Goal: Task Accomplishment & Management: Use online tool/utility

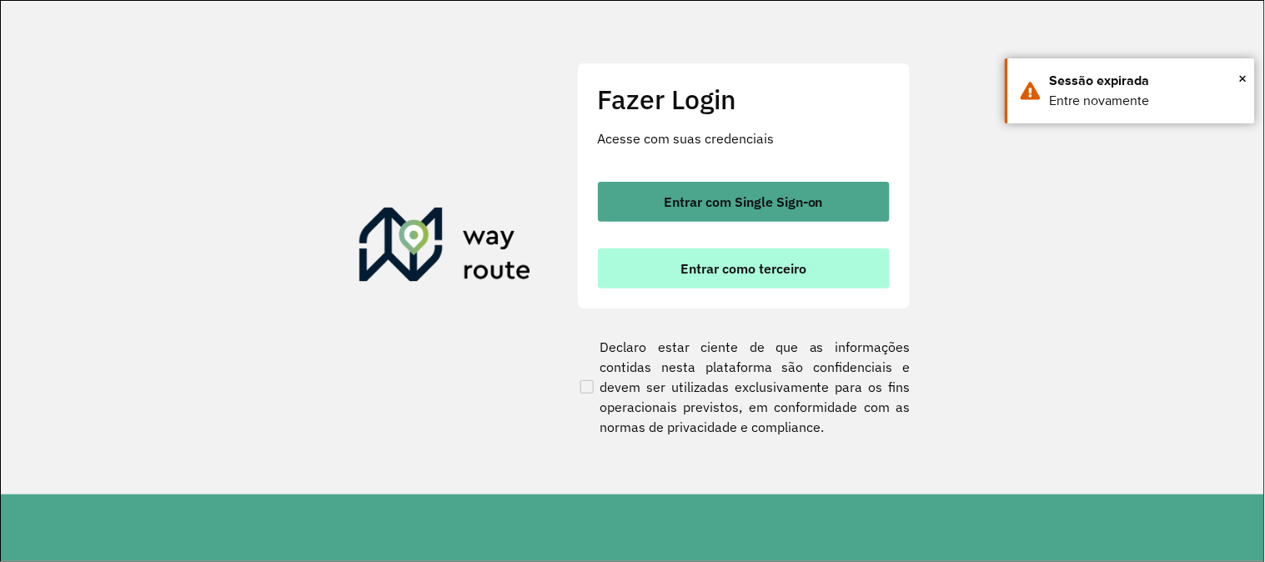
click at [730, 279] on button "Entrar como terceiro" at bounding box center [744, 268] width 292 height 40
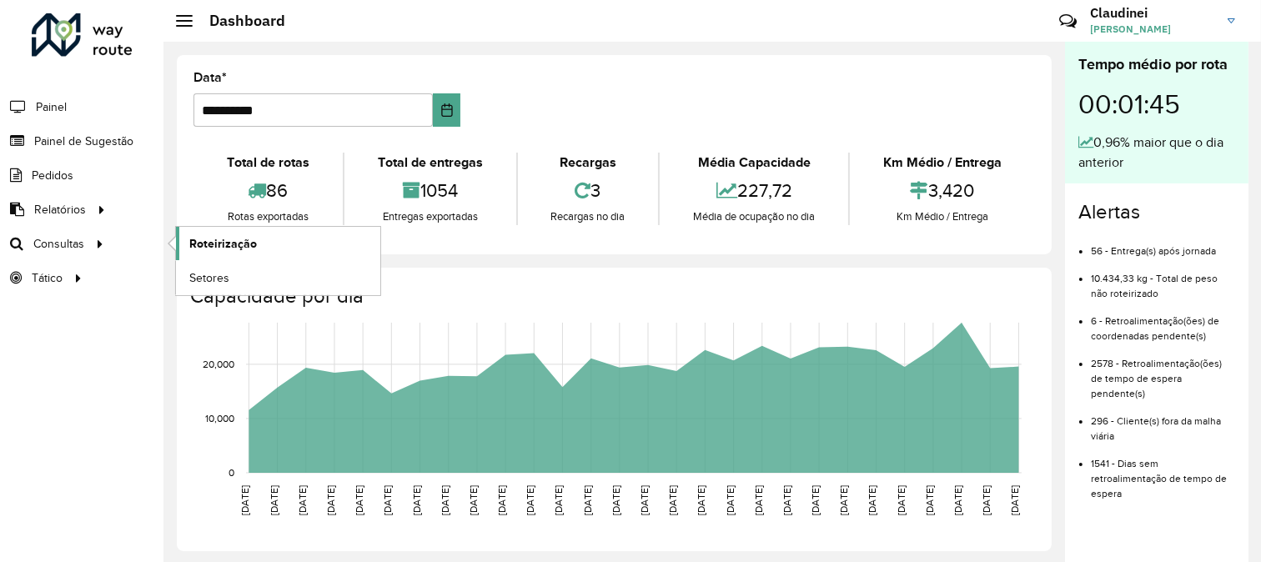
click at [242, 244] on span "Roteirização" at bounding box center [223, 244] width 68 height 18
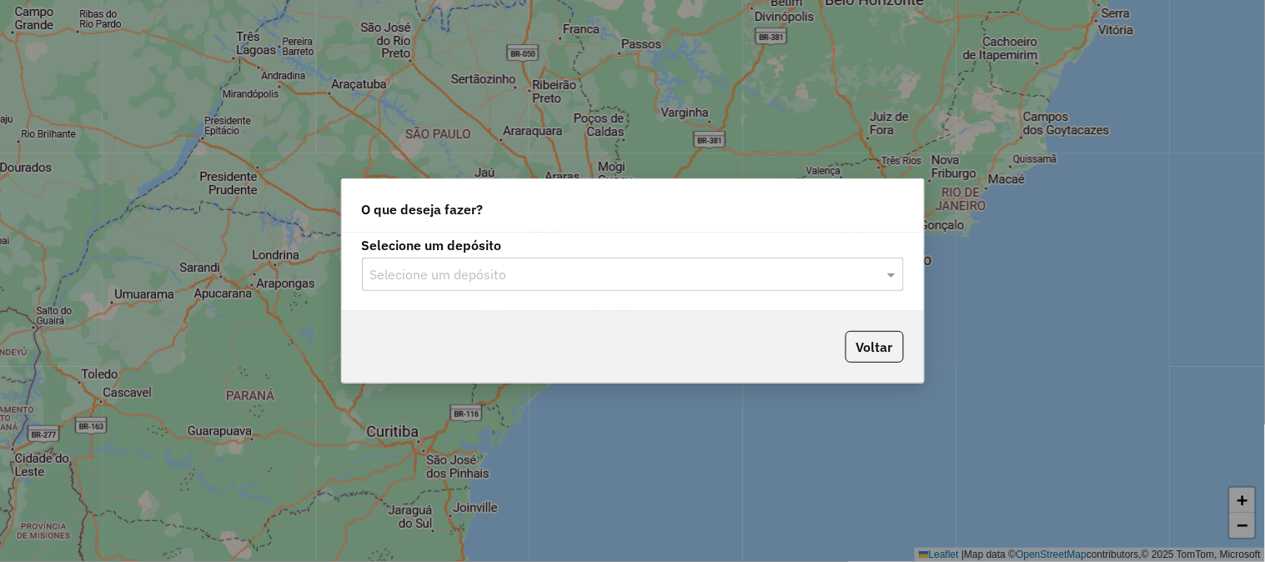
click at [662, 277] on input "text" at bounding box center [616, 275] width 492 height 20
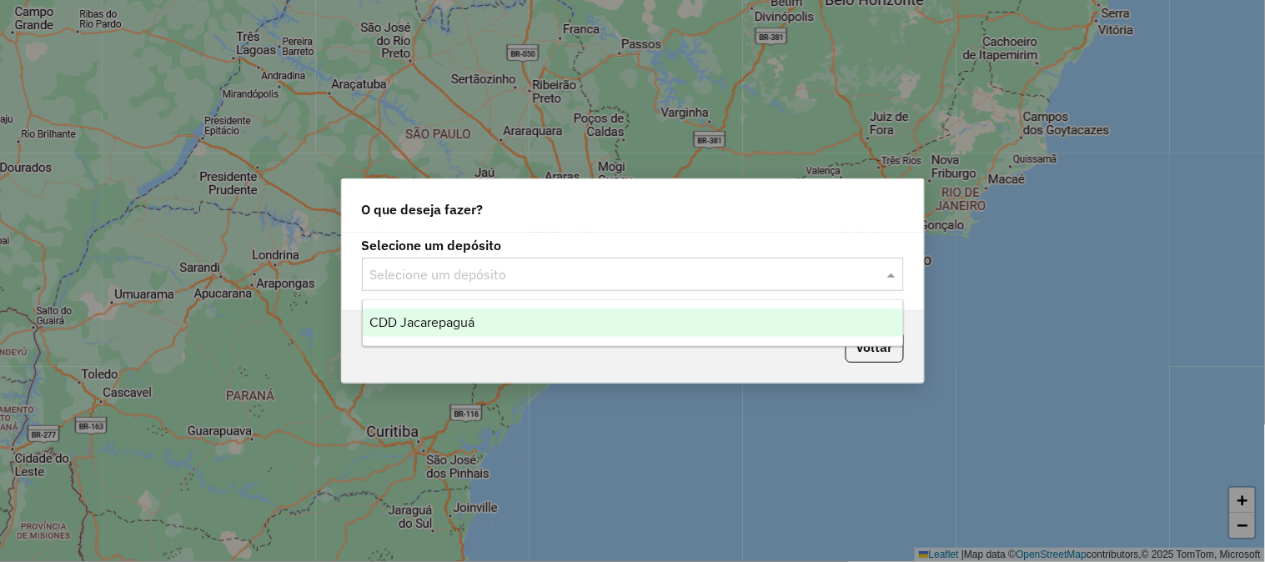
click at [522, 317] on div "CDD Jacarepaguá" at bounding box center [633, 322] width 540 height 28
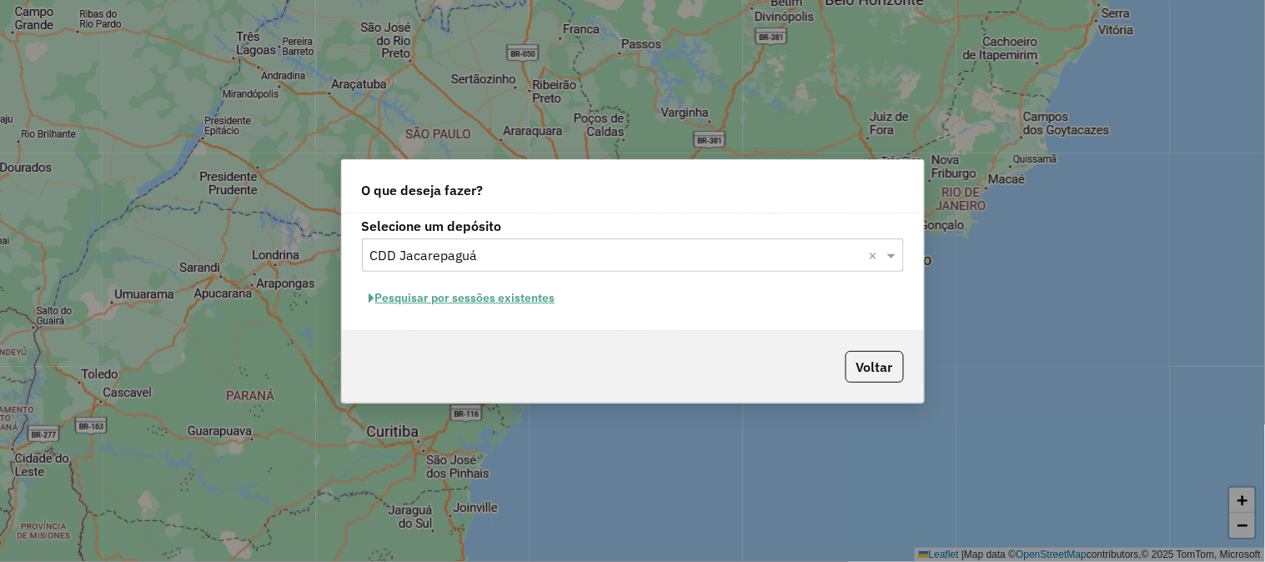
click at [531, 295] on button "Pesquisar por sessões existentes" at bounding box center [462, 298] width 201 height 26
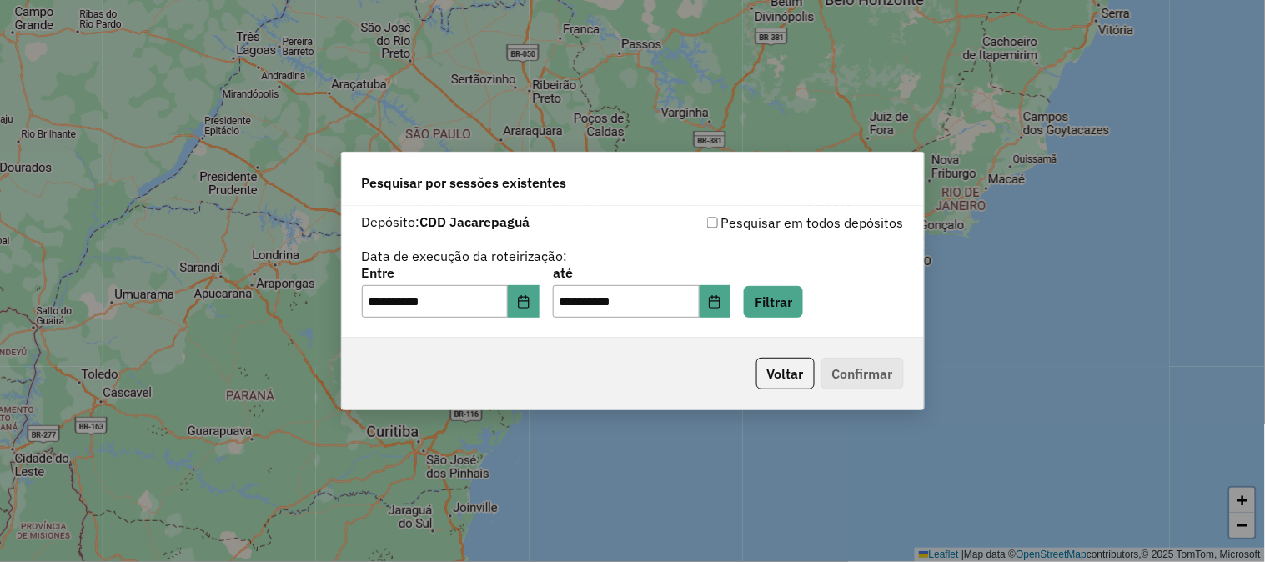
drag, startPoint x: 856, startPoint y: 360, endPoint x: 870, endPoint y: 385, distance: 28.3
click at [860, 368] on p-footer "Voltar Confirmar" at bounding box center [826, 374] width 154 height 32
click at [784, 305] on button "Filtrar" at bounding box center [773, 302] width 59 height 32
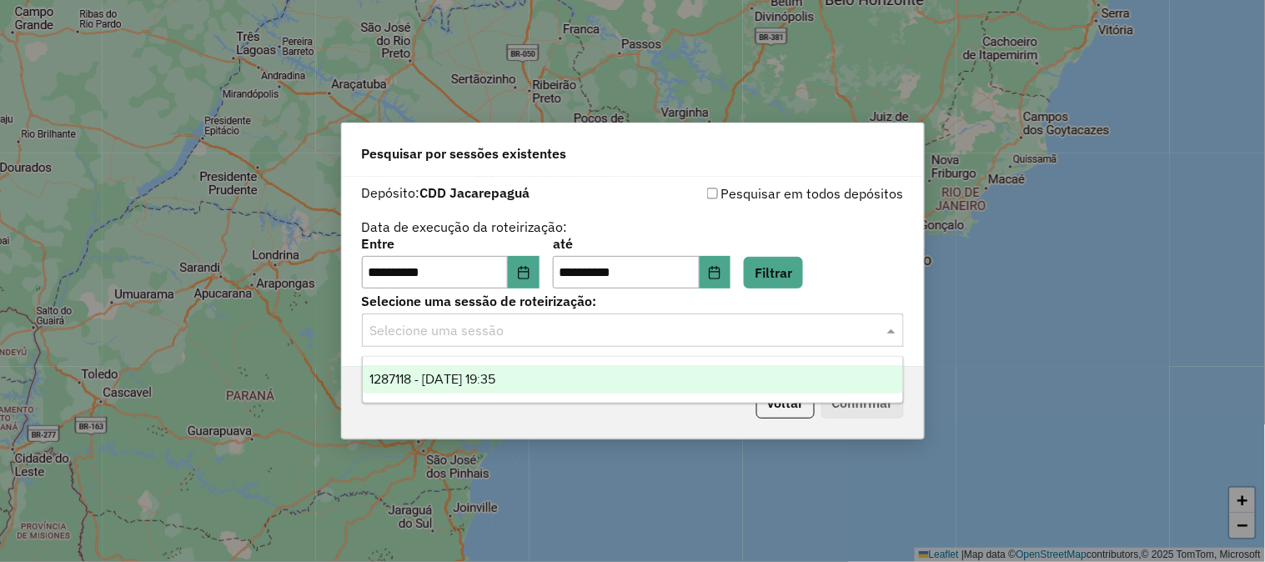
click at [595, 338] on input "text" at bounding box center [616, 331] width 492 height 20
click at [529, 376] on div "1287118 - 02/10/2025 19:35" at bounding box center [633, 379] width 540 height 28
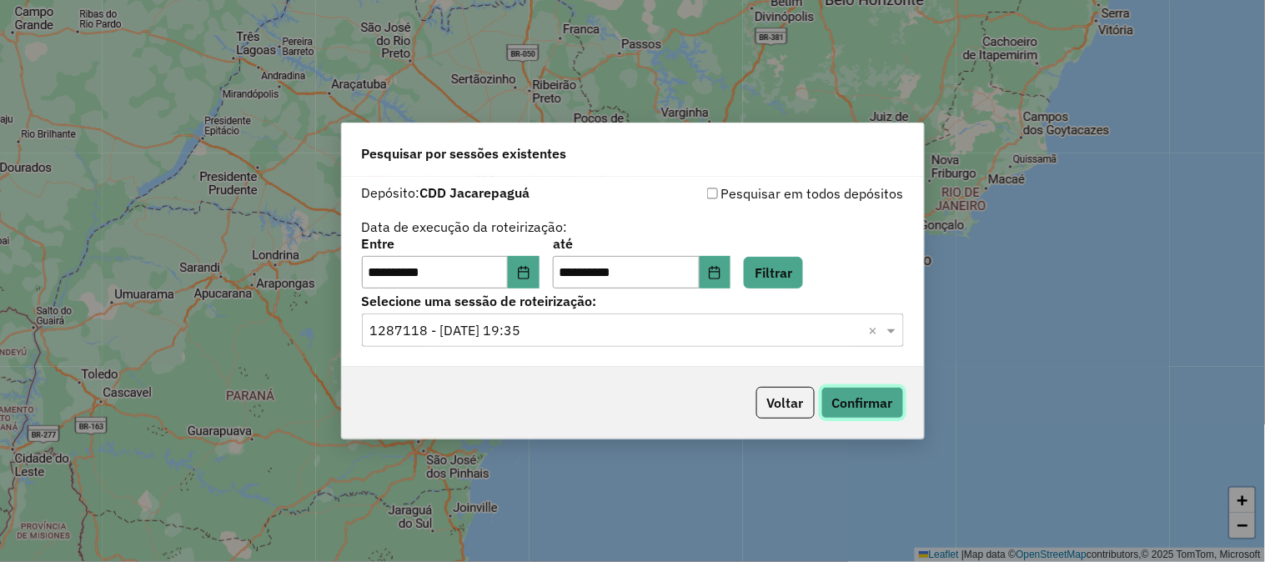
click at [852, 394] on button "Confirmar" at bounding box center [862, 403] width 83 height 32
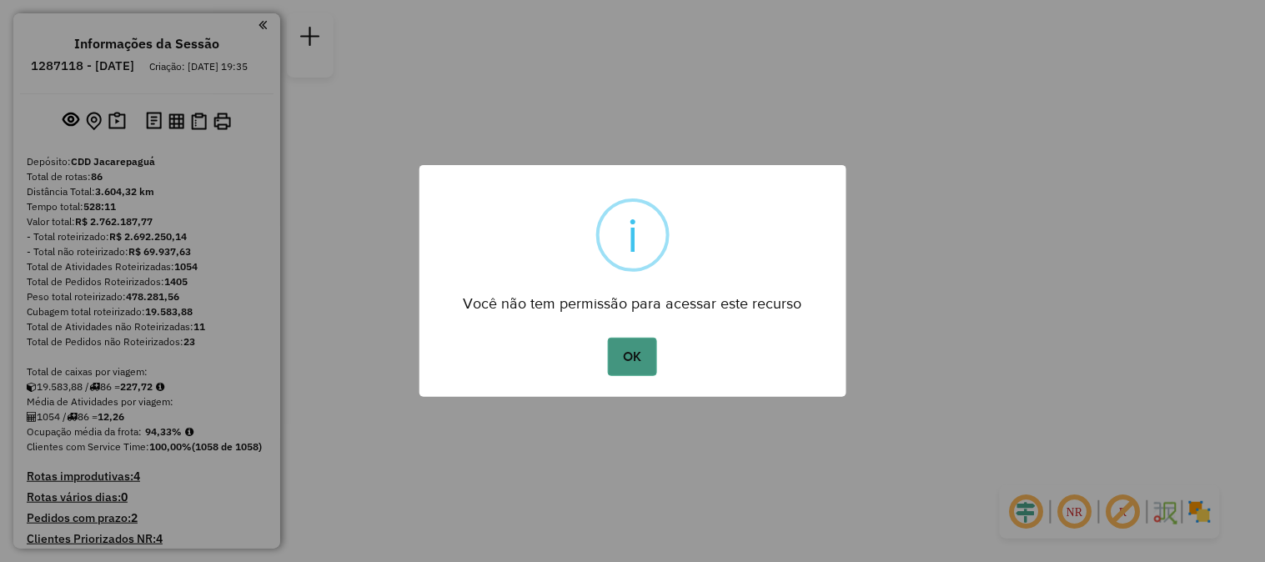
click at [643, 362] on button "OK" at bounding box center [632, 357] width 49 height 38
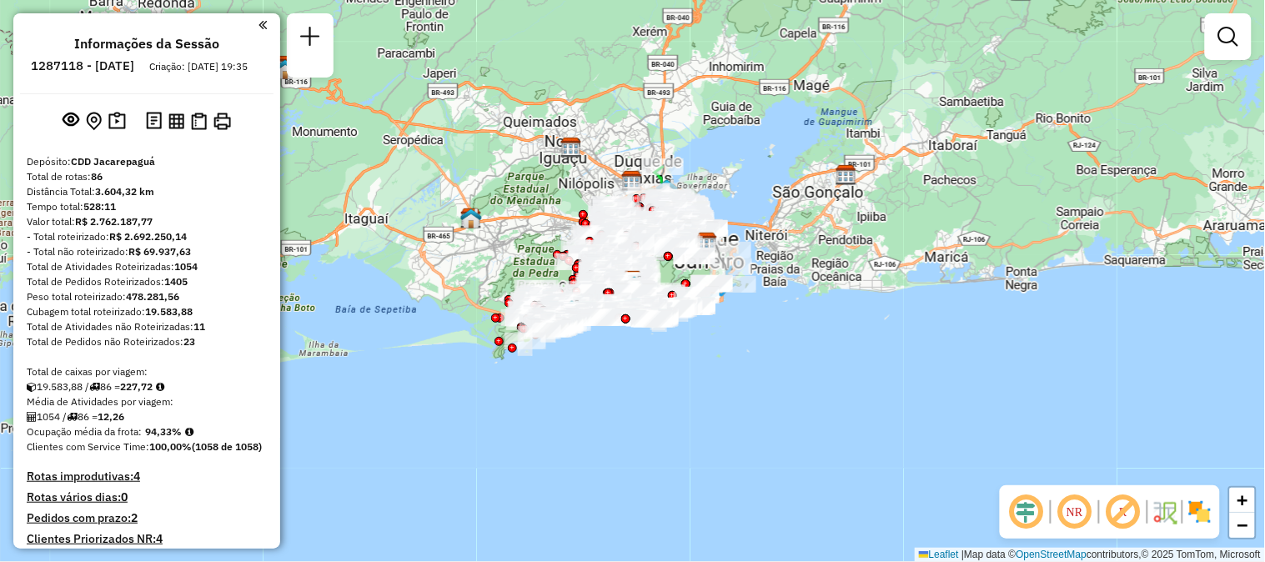
scroll to position [5803, 0]
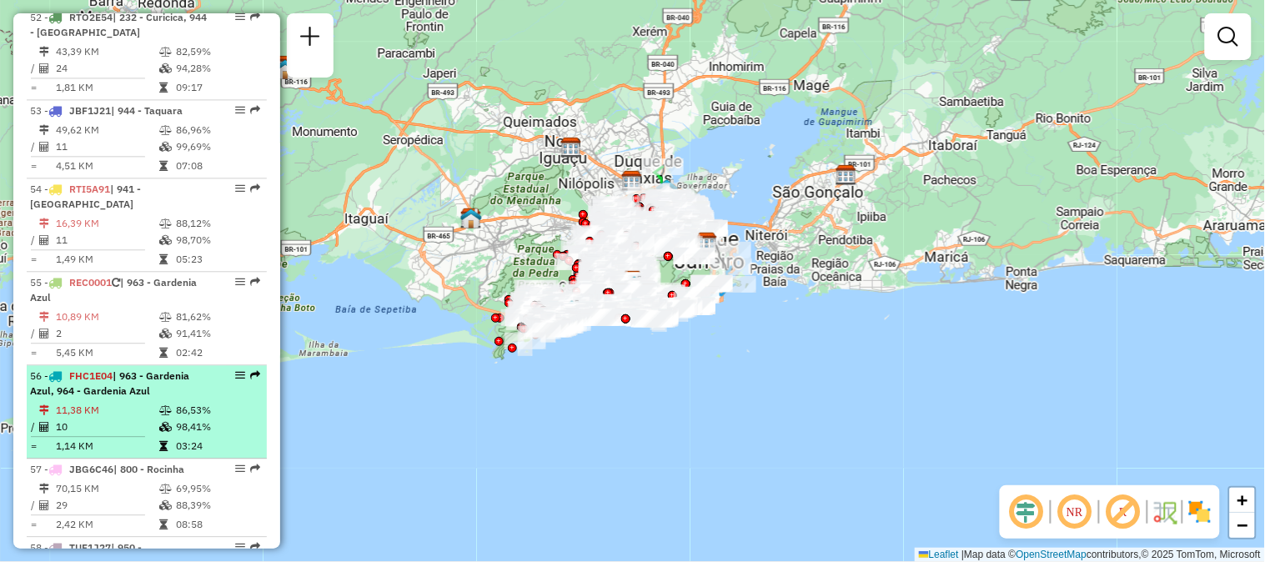
click at [250, 370] on em at bounding box center [255, 375] width 10 height 10
select select "**********"
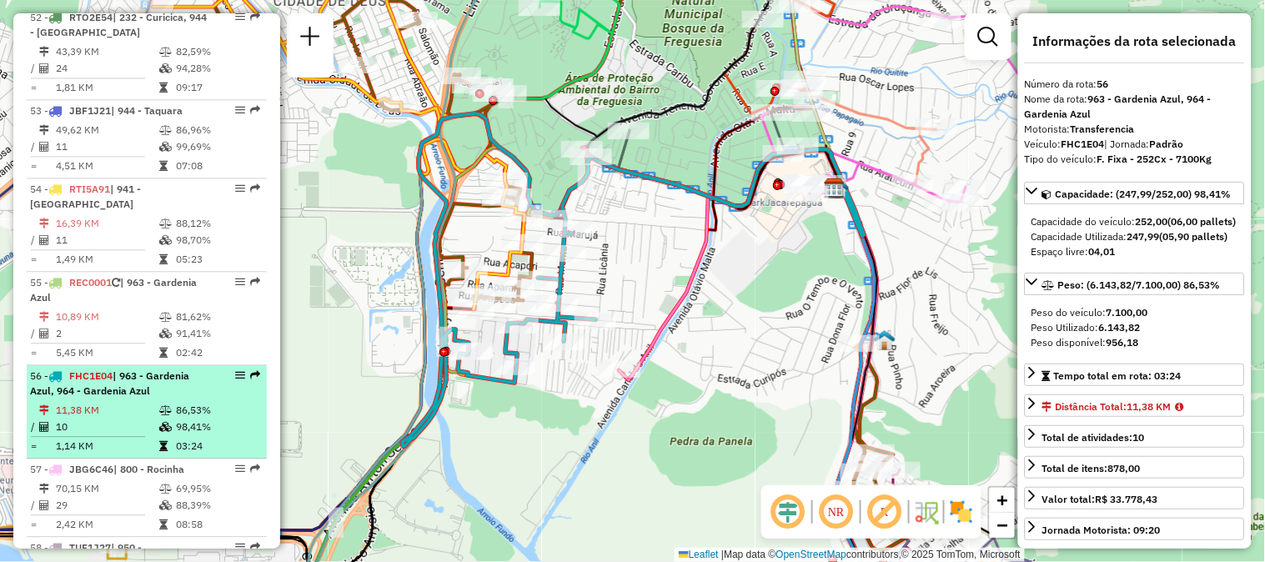
drag, startPoint x: 228, startPoint y: 279, endPoint x: 218, endPoint y: 300, distance: 23.5
click at [217, 368] on div "56 - FHC1E04 | 963 - Gardenia Azul, 964 - Gardenia Azul" at bounding box center [146, 383] width 233 height 30
click at [237, 370] on em at bounding box center [240, 375] width 10 height 10
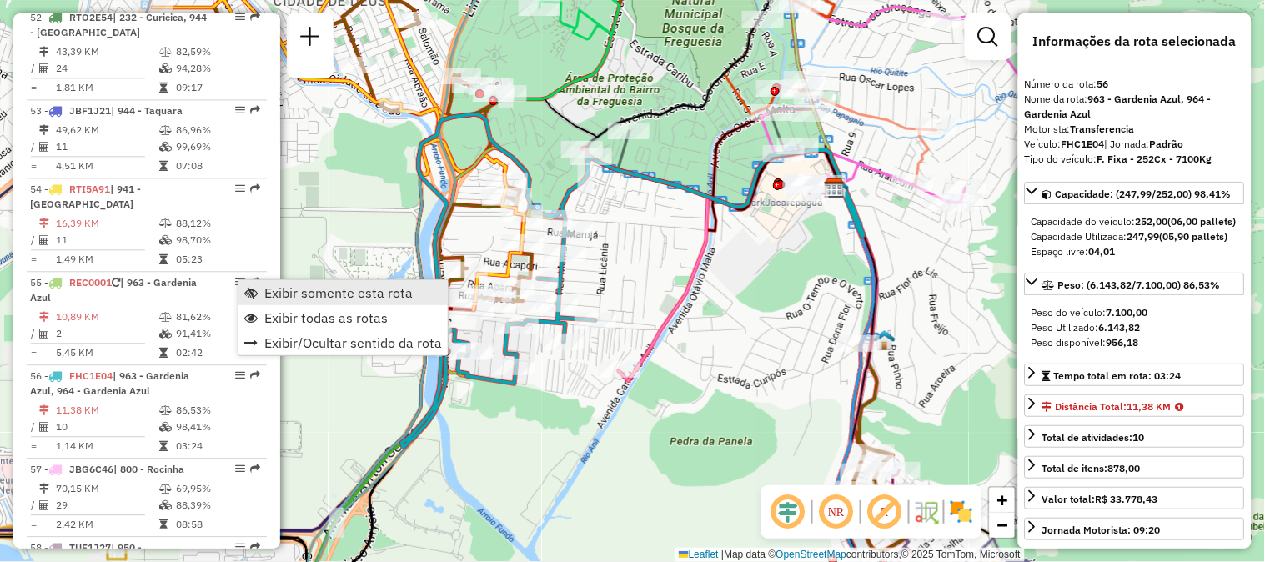
click at [271, 296] on span "Exibir somente esta rota" at bounding box center [338, 292] width 148 height 13
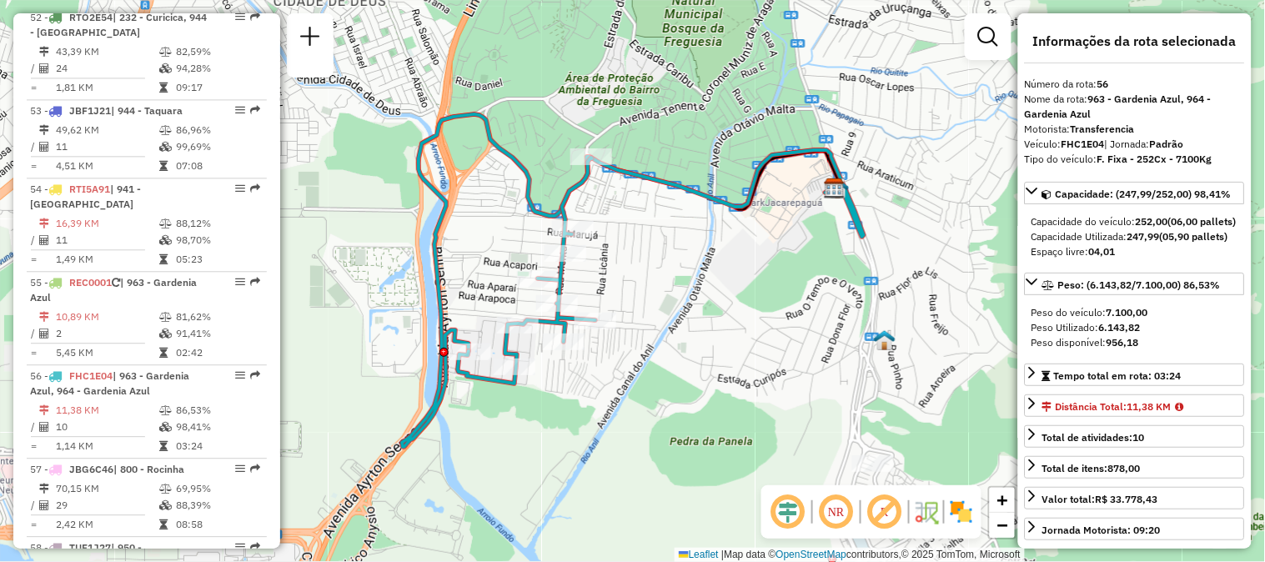
scroll to position [6082, 0]
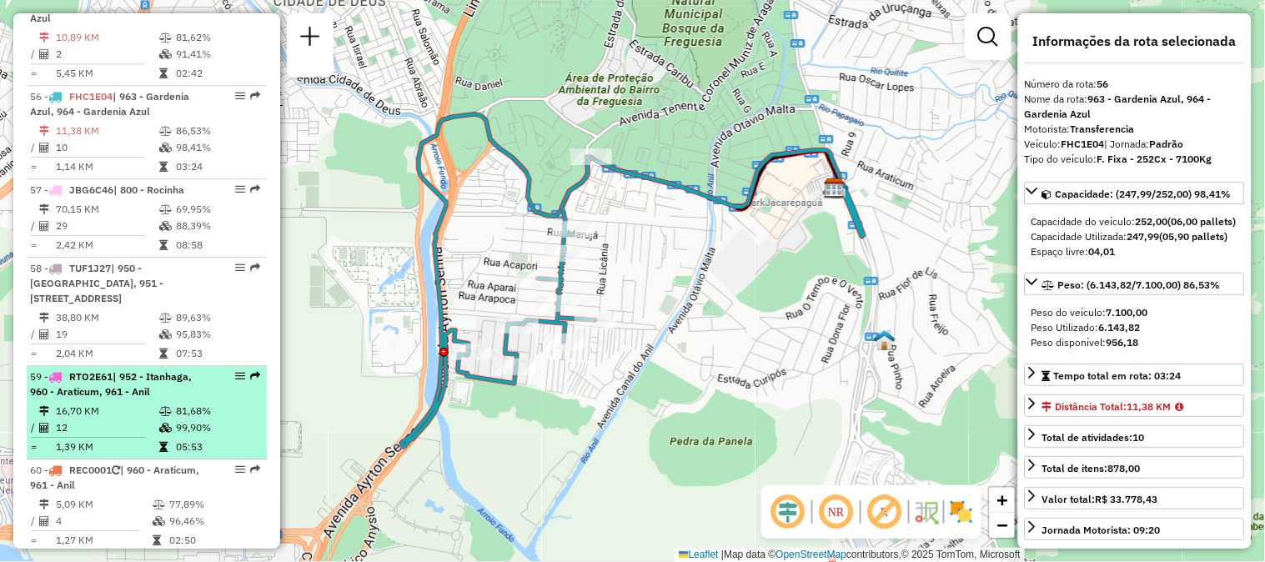
click at [250, 371] on em at bounding box center [255, 376] width 10 height 10
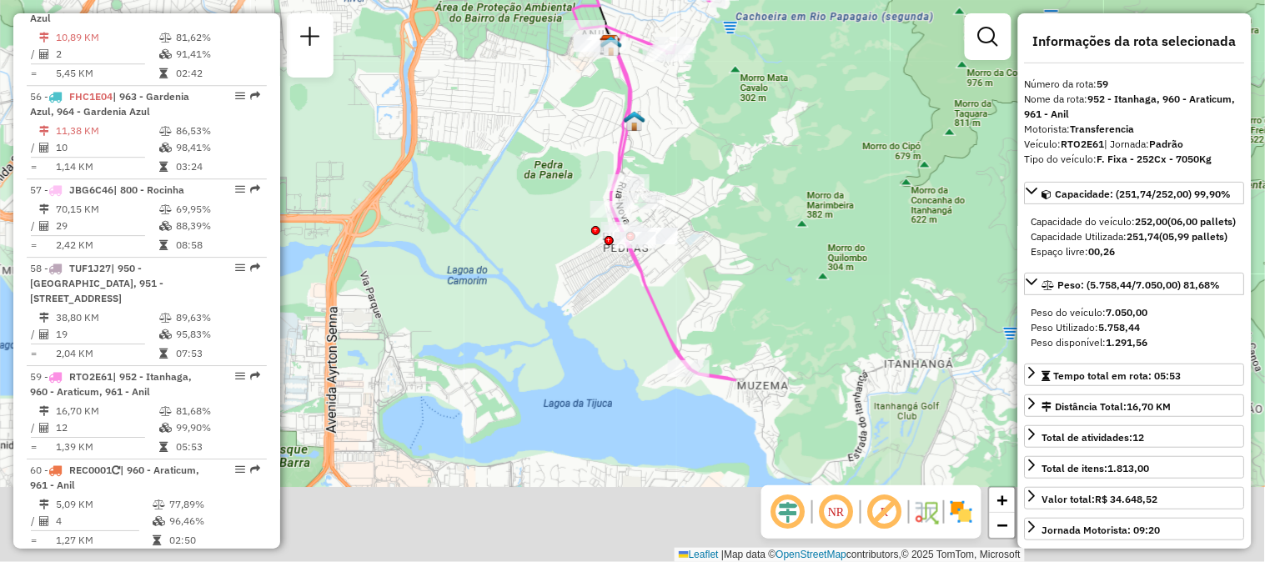
drag, startPoint x: 710, startPoint y: 432, endPoint x: 681, endPoint y: 315, distance: 120.3
click at [681, 315] on div "Janela de atendimento Grade de atendimento Capacidade Transportadoras Veículos …" at bounding box center [632, 281] width 1265 height 562
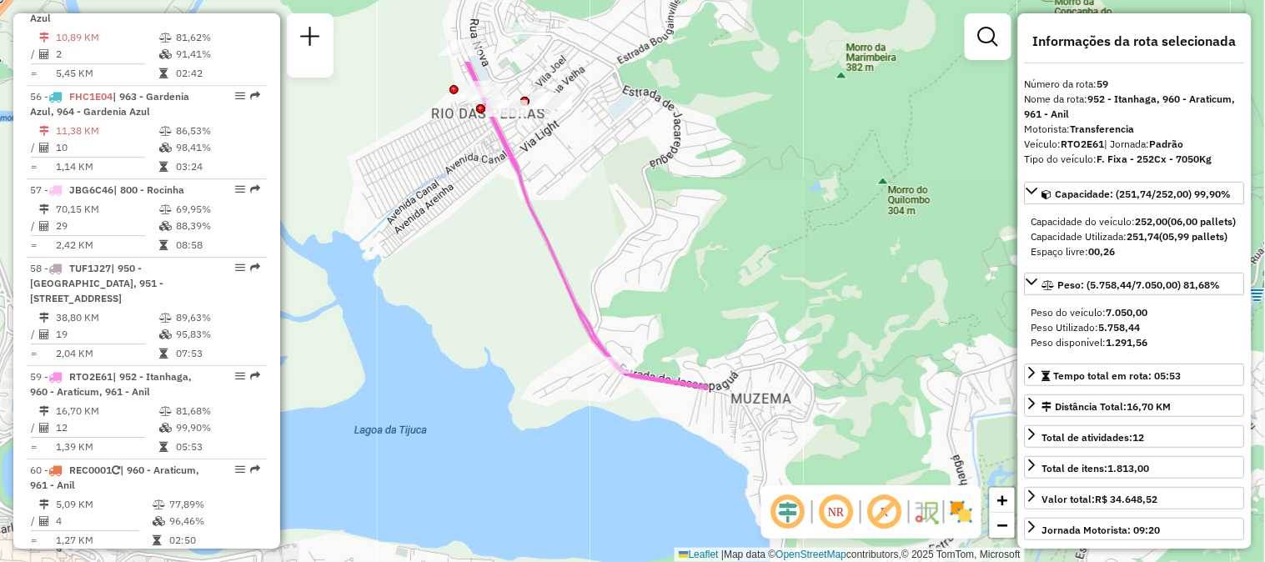
drag, startPoint x: 407, startPoint y: 145, endPoint x: 569, endPoint y: 263, distance: 199.9
click at [569, 263] on div "Janela de atendimento Grade de atendimento Capacidade Transportadoras Veículos …" at bounding box center [632, 281] width 1265 height 562
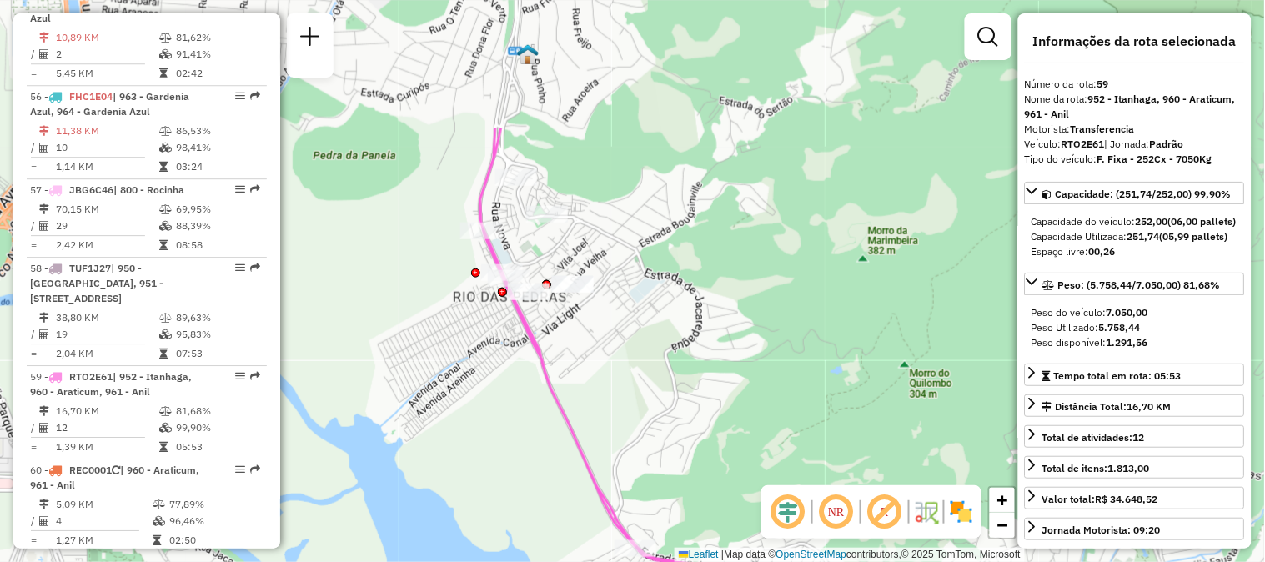
drag, startPoint x: 428, startPoint y: 258, endPoint x: 439, endPoint y: 378, distance: 120.6
click at [439, 378] on div "Janela de atendimento Grade de atendimento Capacidade Transportadoras Veículos …" at bounding box center [632, 281] width 1265 height 562
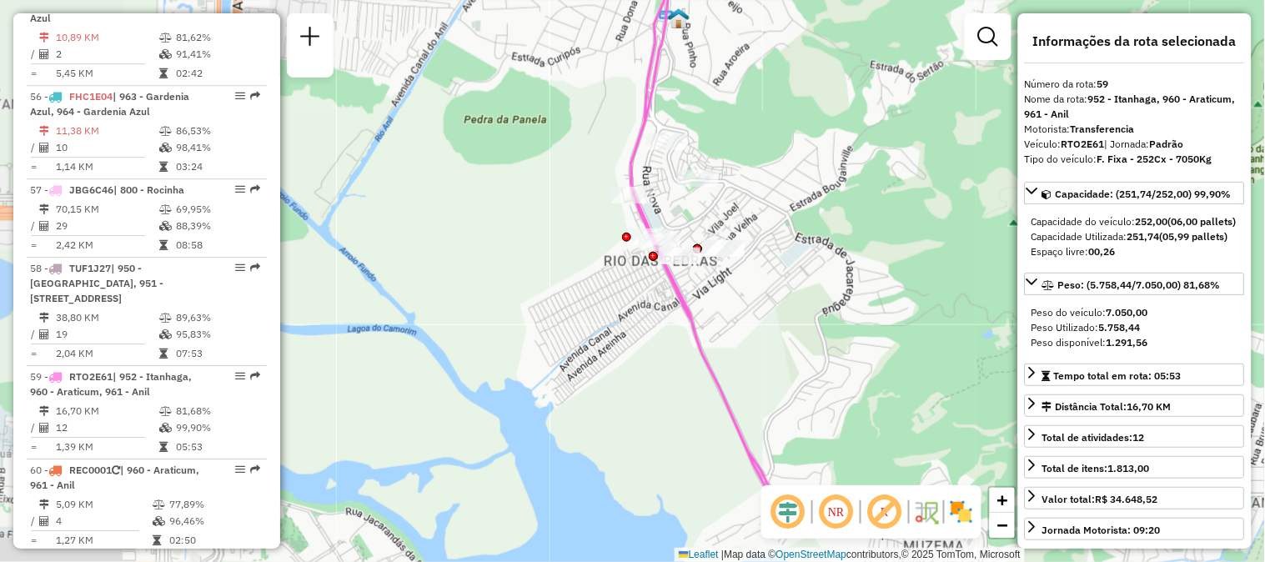
drag, startPoint x: 442, startPoint y: 248, endPoint x: 594, endPoint y: 164, distance: 174.3
click at [594, 164] on div "Janela de atendimento Grade de atendimento Capacidade Transportadoras Veículos …" at bounding box center [632, 281] width 1265 height 562
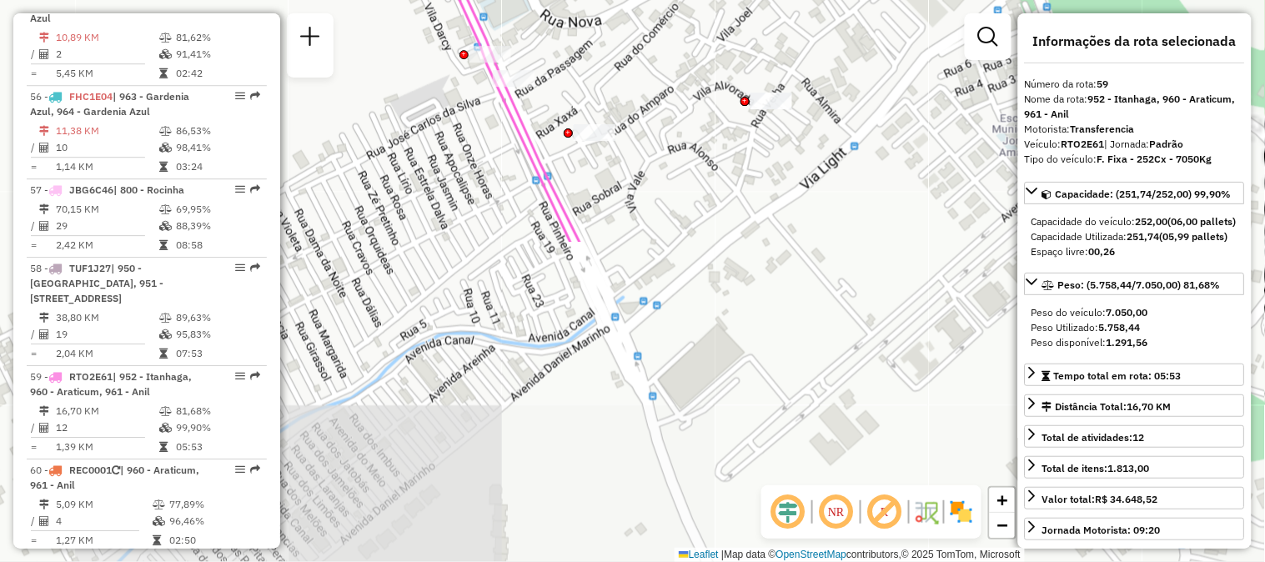
drag, startPoint x: 648, startPoint y: 372, endPoint x: 426, endPoint y: -5, distance: 437.2
click at [426, 0] on html "Aguarde... Pop-up bloqueado! Seu navegador bloqueou automáticamente a abertura …" at bounding box center [632, 281] width 1265 height 562
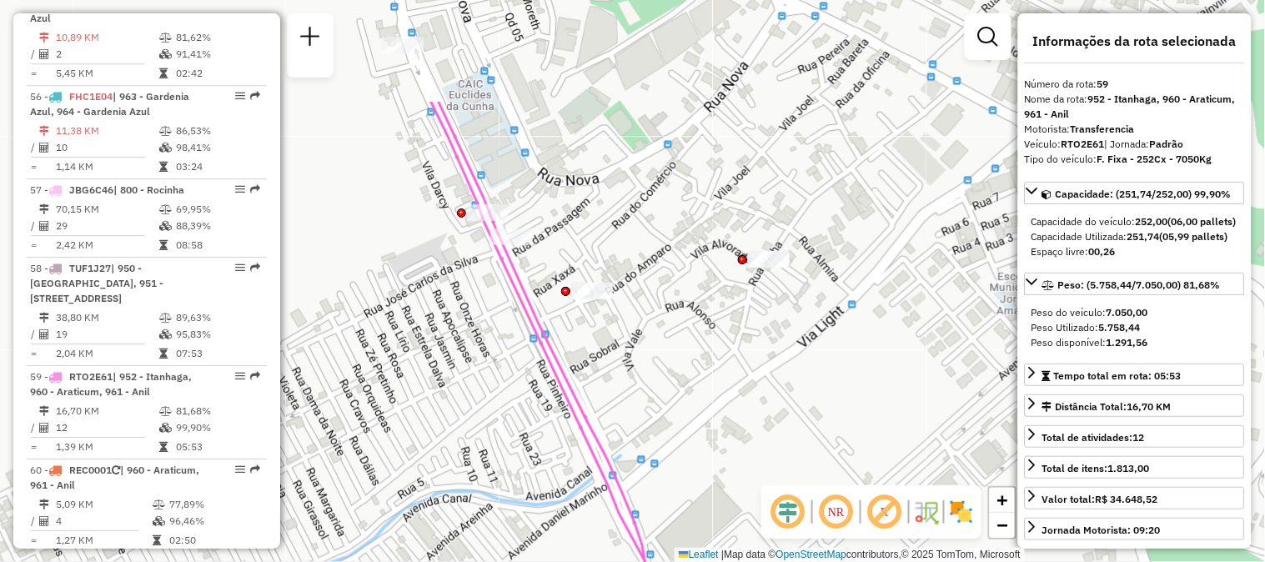
drag, startPoint x: 487, startPoint y: 153, endPoint x: 484, endPoint y: 312, distance: 158.4
click at [484, 312] on div "Janela de atendimento Grade de atendimento Capacidade Transportadoras Veículos …" at bounding box center [632, 281] width 1265 height 562
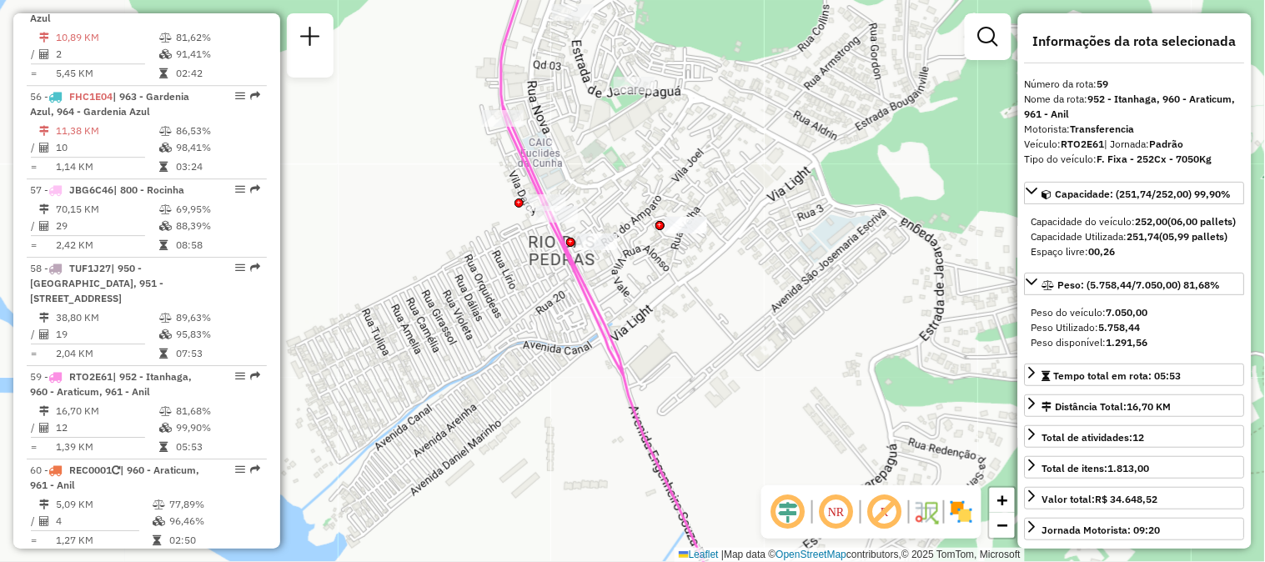
scroll to position [5616, 0]
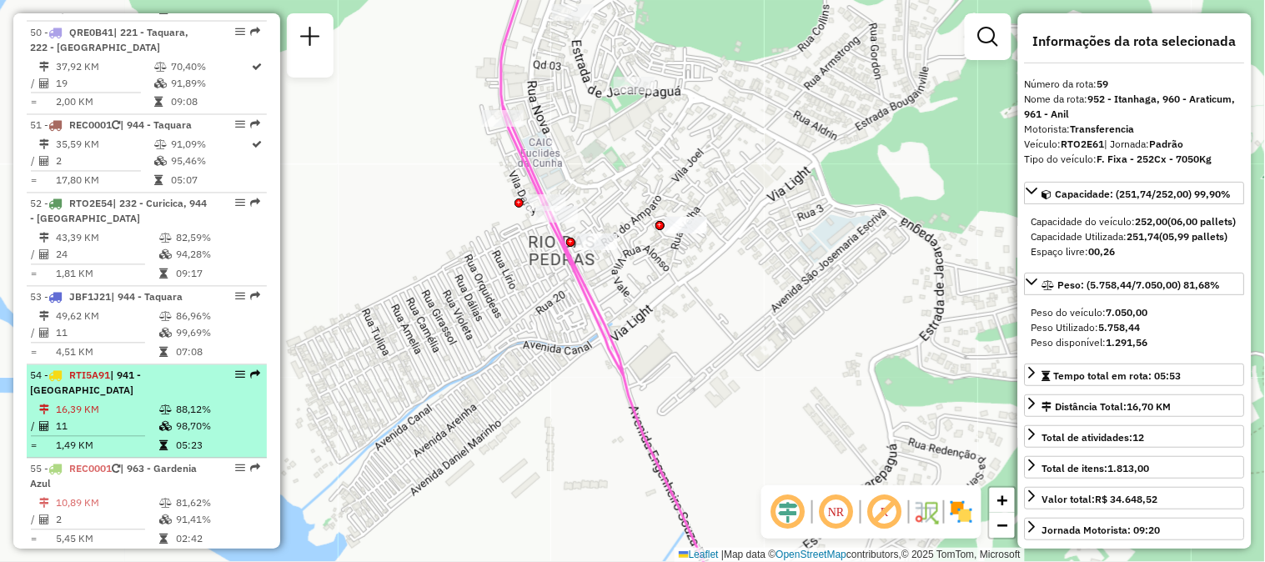
click at [250, 370] on em at bounding box center [255, 375] width 10 height 10
